Goal: Task Accomplishment & Management: Use online tool/utility

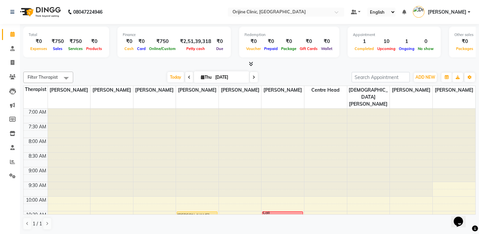
click at [40, 115] on td at bounding box center [36, 118] width 24 height 7
click at [170, 77] on span "Today" at bounding box center [175, 77] width 17 height 10
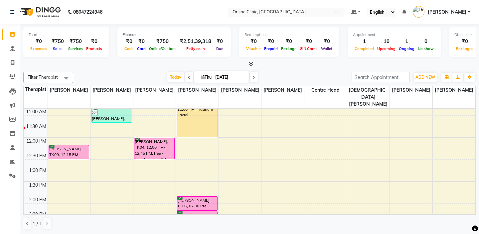
click at [258, 76] on span at bounding box center [254, 77] width 8 height 10
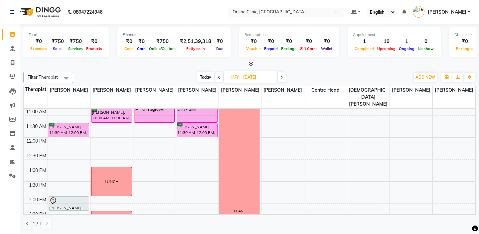
click at [207, 76] on span "Today" at bounding box center [205, 77] width 17 height 10
type input "[DATE]"
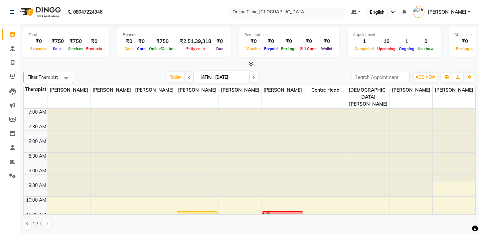
click at [40, 115] on td at bounding box center [36, 118] width 24 height 7
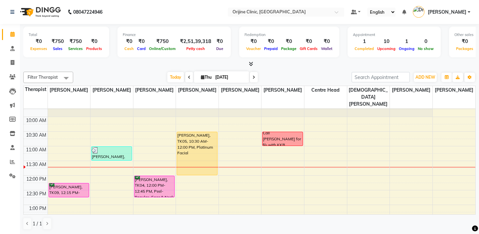
scroll to position [80, 0]
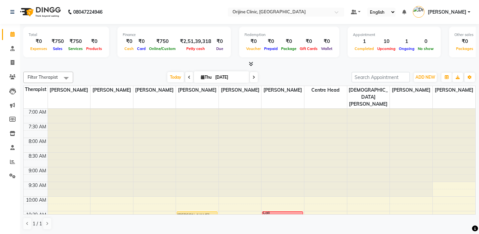
click at [36, 115] on td at bounding box center [36, 118] width 24 height 7
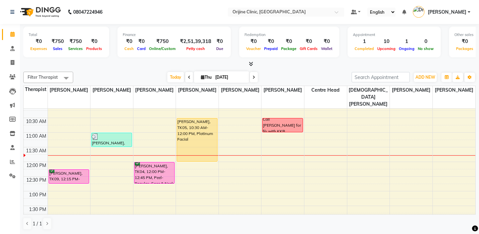
scroll to position [106, 0]
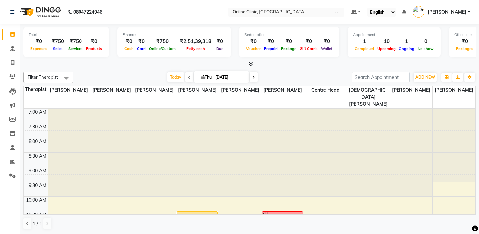
click at [35, 115] on td at bounding box center [36, 118] width 24 height 7
click at [30, 115] on td at bounding box center [36, 118] width 24 height 7
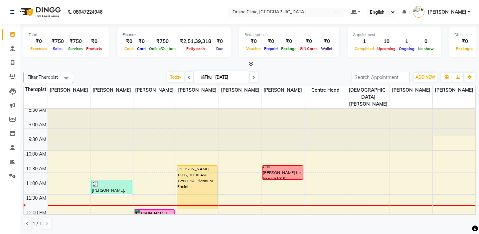
scroll to position [67, 0]
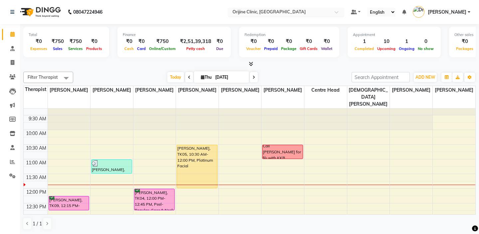
click at [250, 10] on input "text" at bounding box center [279, 12] width 96 height 7
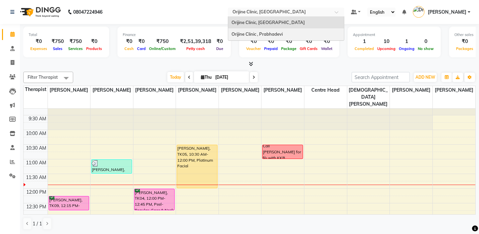
click at [253, 32] on span "Orijine Clinic , Prabhadevi" at bounding box center [257, 33] width 51 height 5
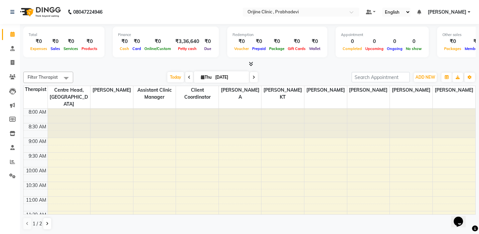
click at [39, 115] on td at bounding box center [36, 118] width 24 height 7
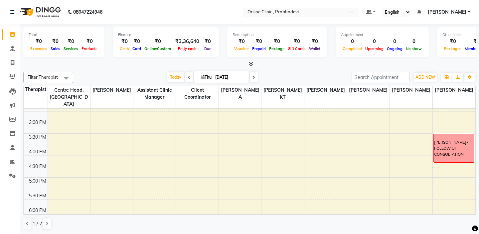
scroll to position [213, 0]
